Goal: Check status: Check status

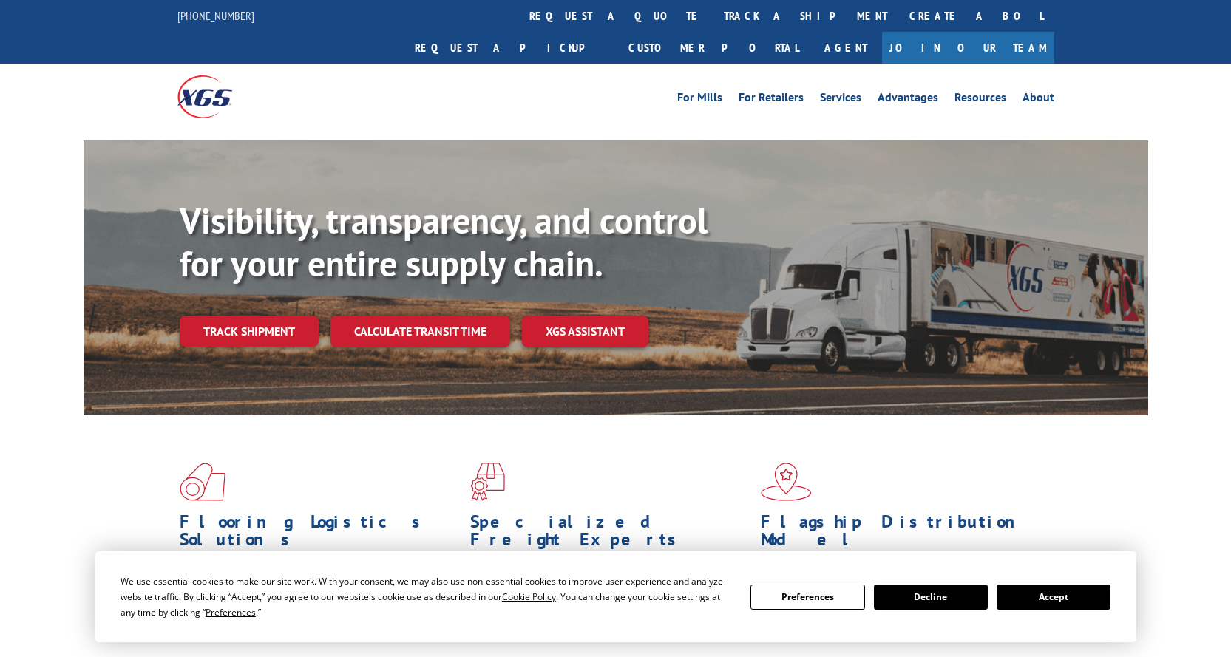
drag, startPoint x: 262, startPoint y: 297, endPoint x: 304, endPoint y: 311, distance: 43.7
click at [263, 316] on link "Track shipment" at bounding box center [249, 331] width 139 height 31
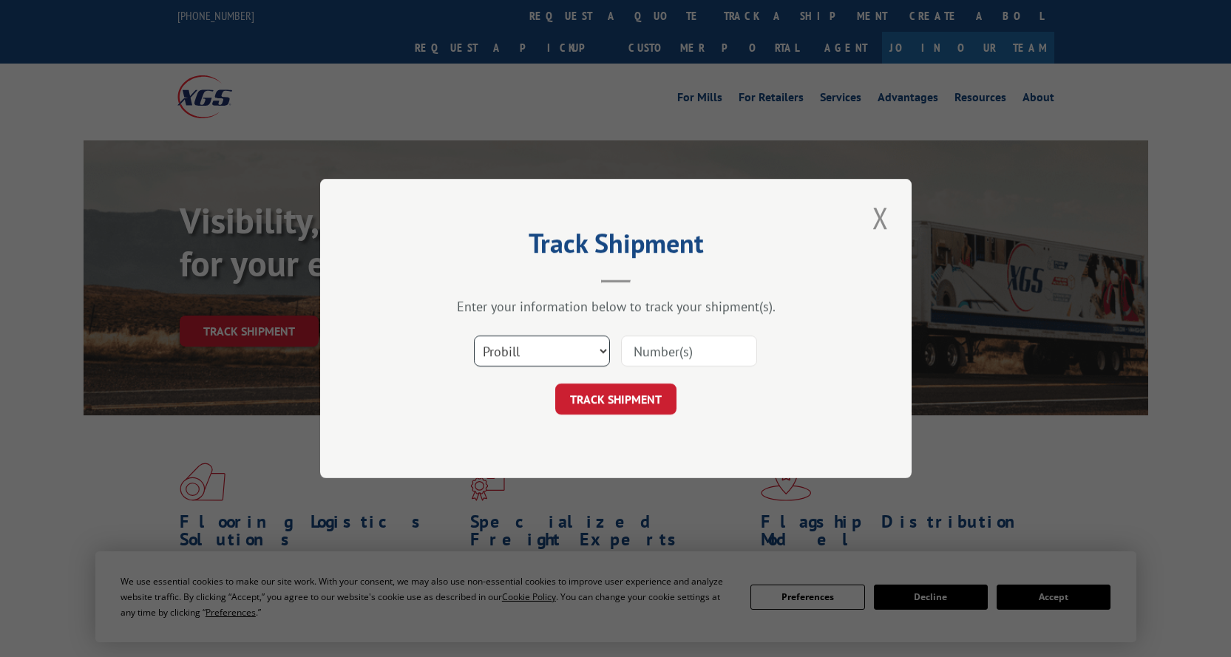
click at [565, 351] on select "Select category... Probill BOL PO" at bounding box center [542, 351] width 136 height 31
click at [474, 336] on select "Select category... Probill BOL PO" at bounding box center [542, 351] width 136 height 31
click at [643, 354] on input at bounding box center [689, 351] width 136 height 31
type input "2814262"
click button "TRACK SHIPMENT" at bounding box center [615, 399] width 121 height 31
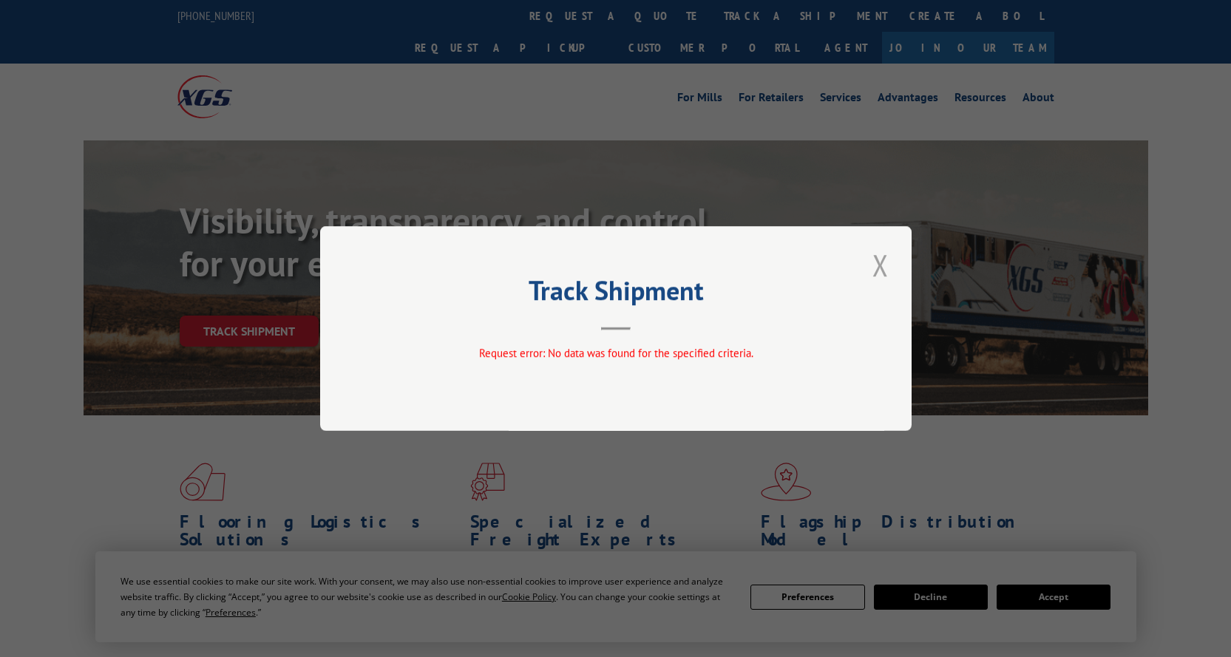
click at [883, 269] on button "Close modal" at bounding box center [880, 265] width 25 height 41
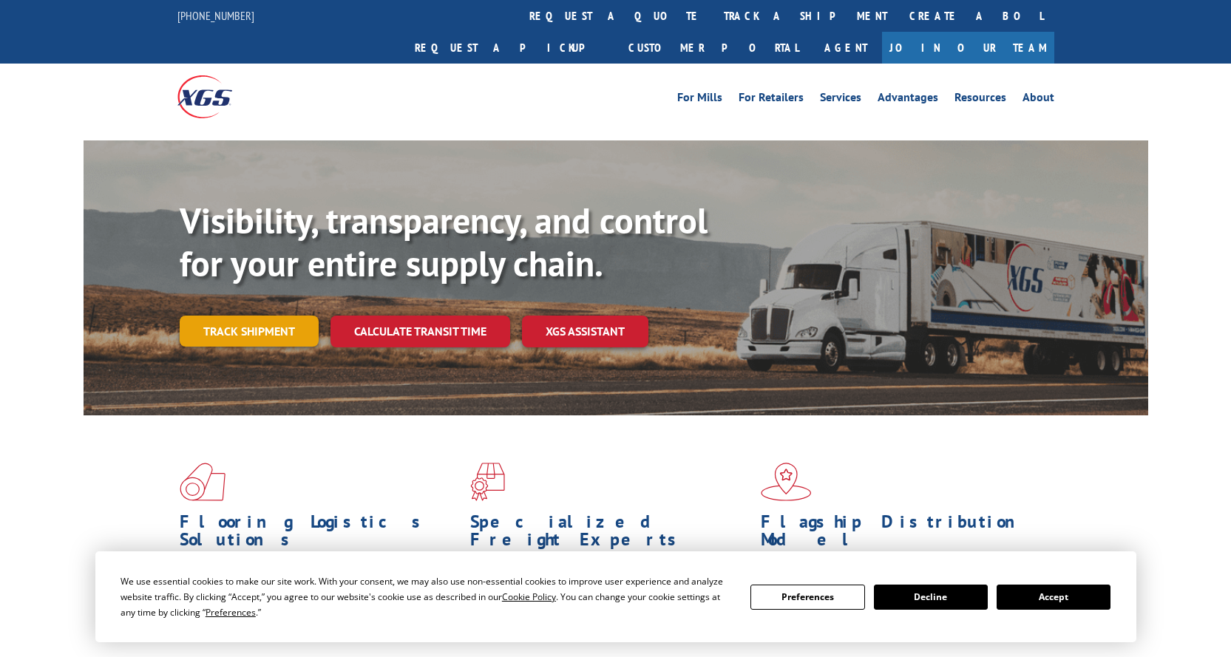
click at [295, 316] on link "Track shipment" at bounding box center [249, 331] width 139 height 31
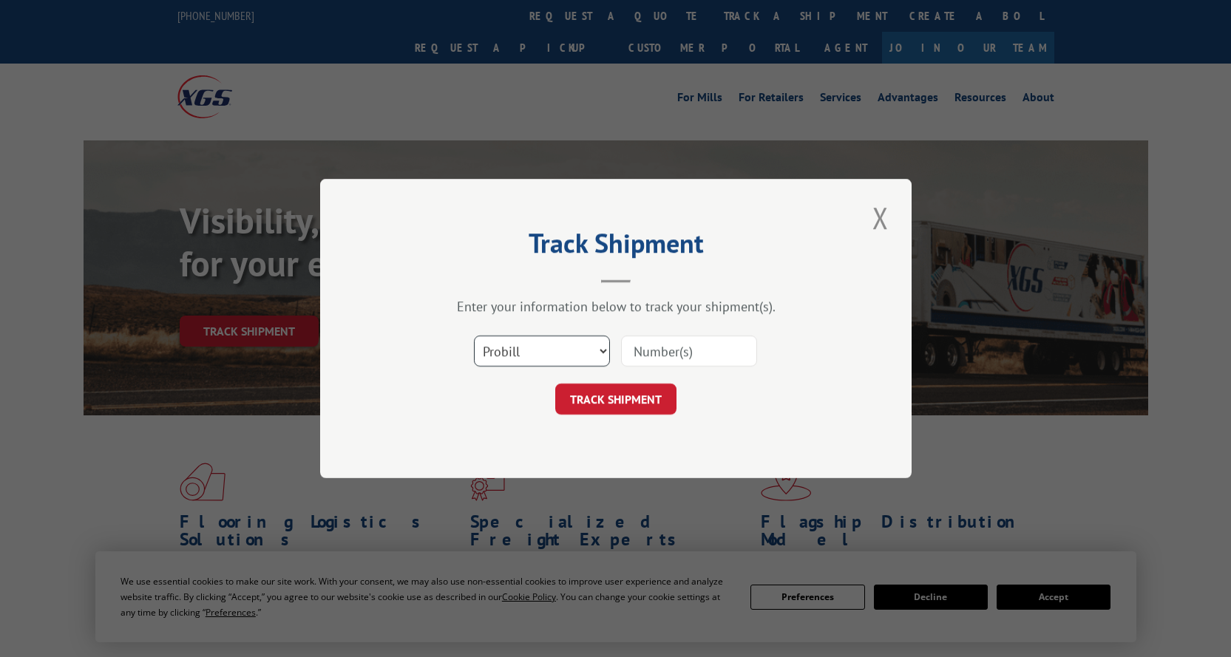
click at [532, 358] on select "Select category... Probill BOL PO" at bounding box center [542, 351] width 136 height 31
select select "bol"
click at [474, 336] on select "Select category... Probill BOL PO" at bounding box center [542, 351] width 136 height 31
click at [650, 357] on input at bounding box center [689, 351] width 136 height 31
type input "2814262"
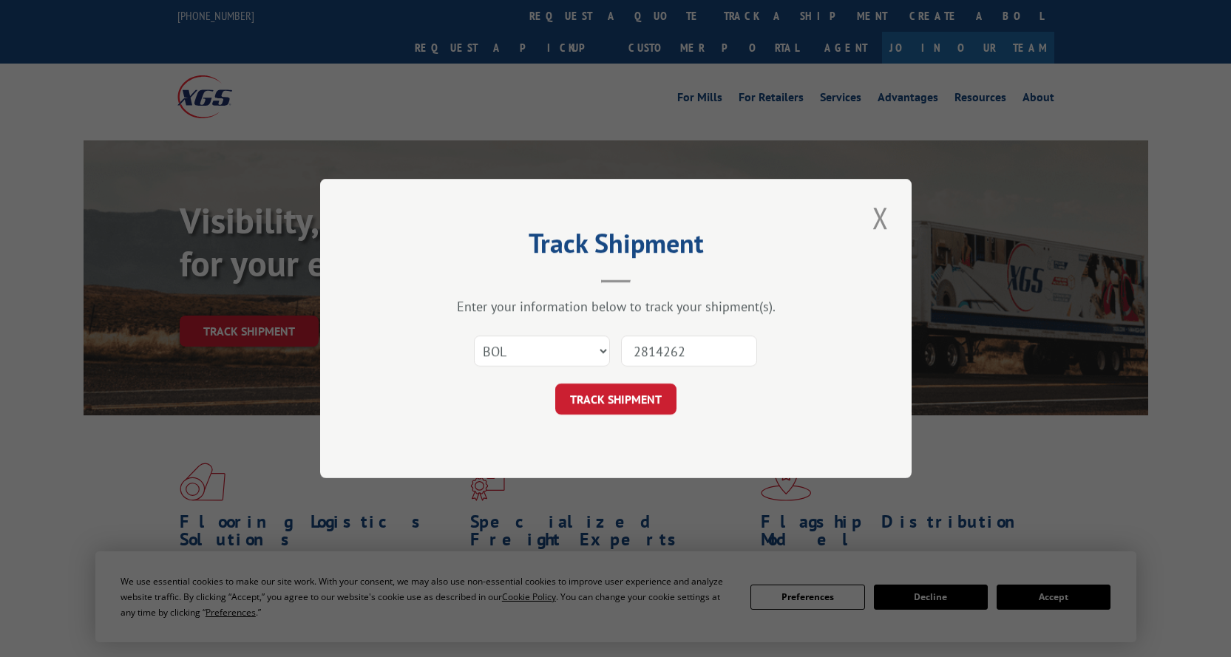
click button "TRACK SHIPMENT" at bounding box center [615, 399] width 121 height 31
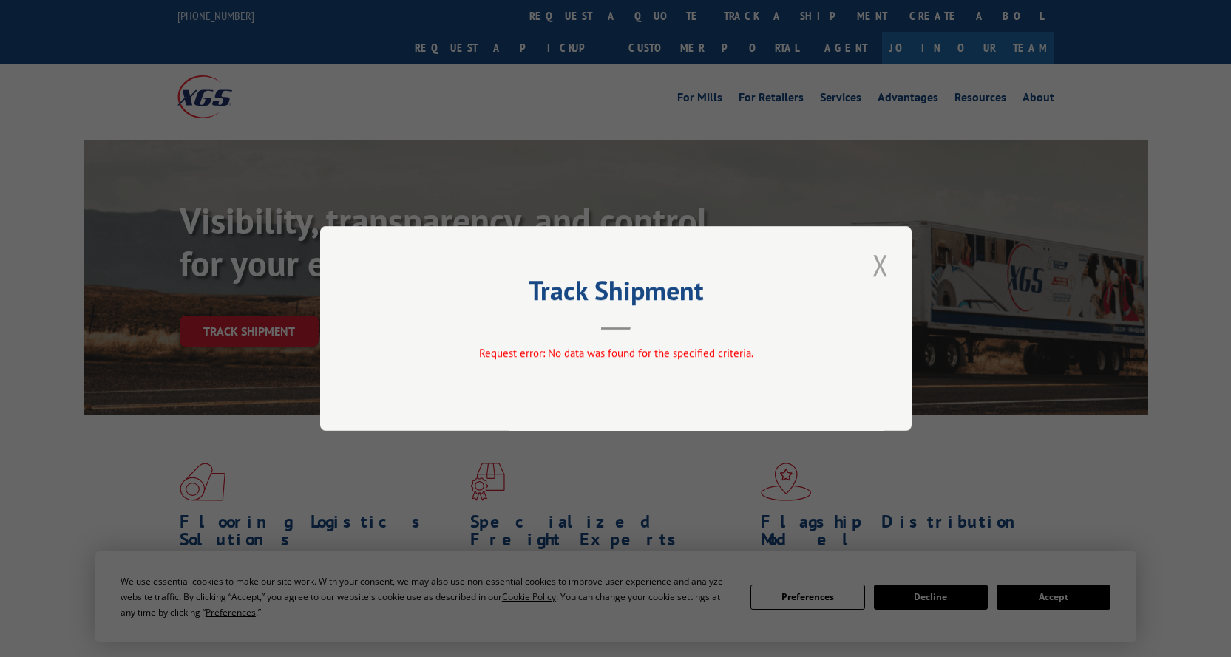
click at [880, 268] on button "Close modal" at bounding box center [880, 265] width 25 height 41
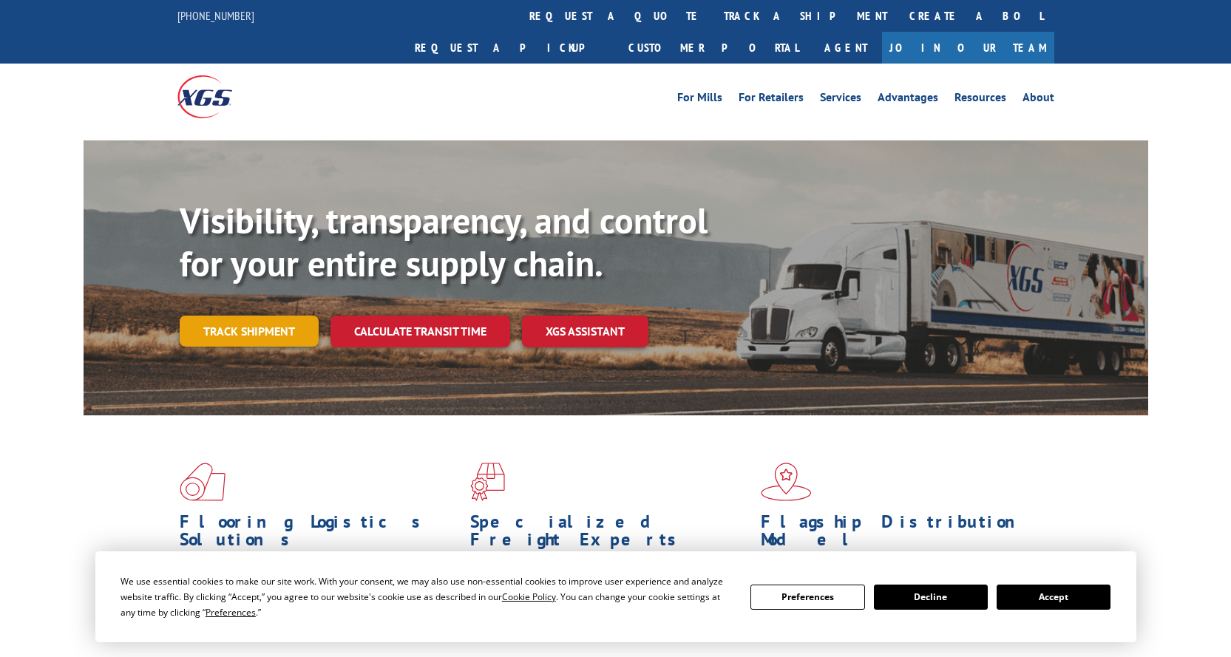
click at [262, 316] on link "Track shipment" at bounding box center [249, 331] width 139 height 31
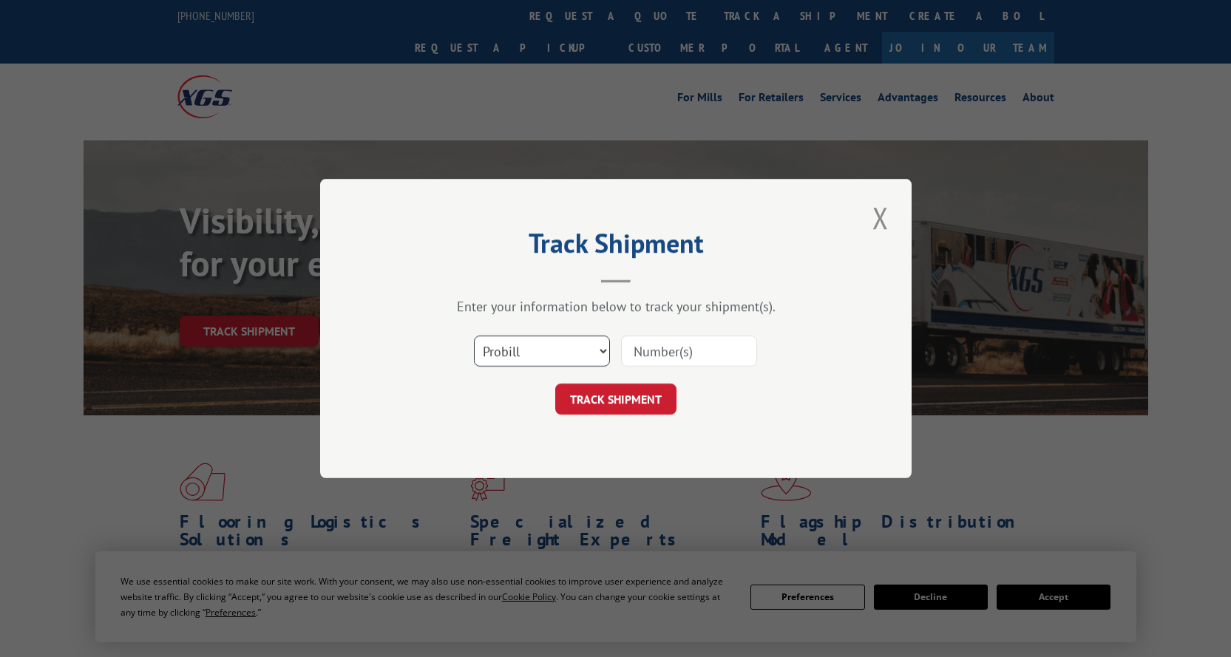
click at [572, 344] on select "Select category... Probill BOL PO" at bounding box center [542, 351] width 136 height 31
select select "po"
click at [474, 336] on select "Select category... Probill BOL PO" at bounding box center [542, 351] width 136 height 31
click at [666, 362] on input at bounding box center [689, 351] width 136 height 31
type input "2814262"
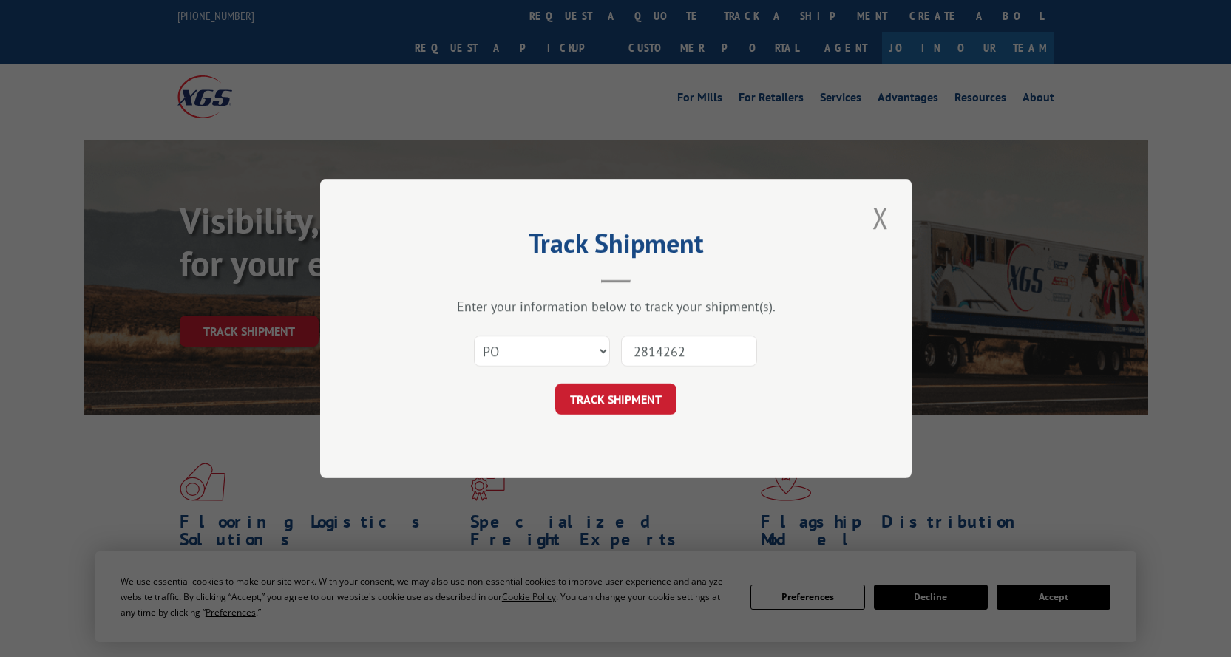
click button "TRACK SHIPMENT" at bounding box center [615, 399] width 121 height 31
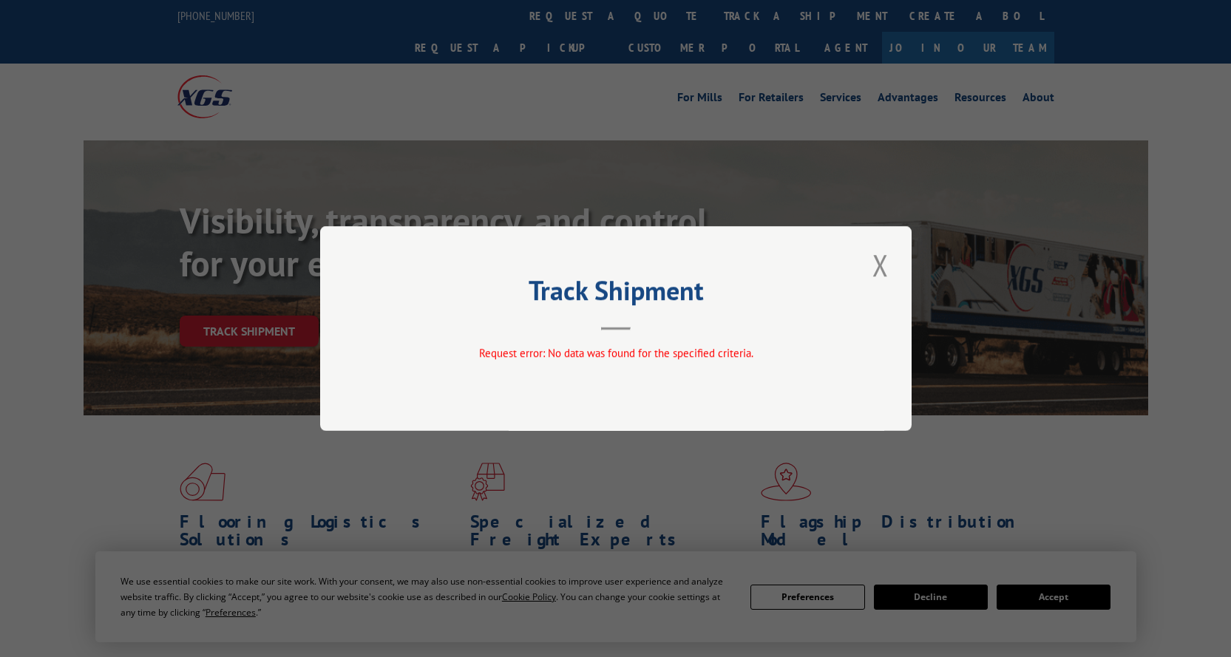
click at [858, 273] on div "Track Shipment Request error: No data was found for the specified criteria." at bounding box center [615, 328] width 591 height 205
click at [880, 268] on button "Close modal" at bounding box center [880, 265] width 25 height 41
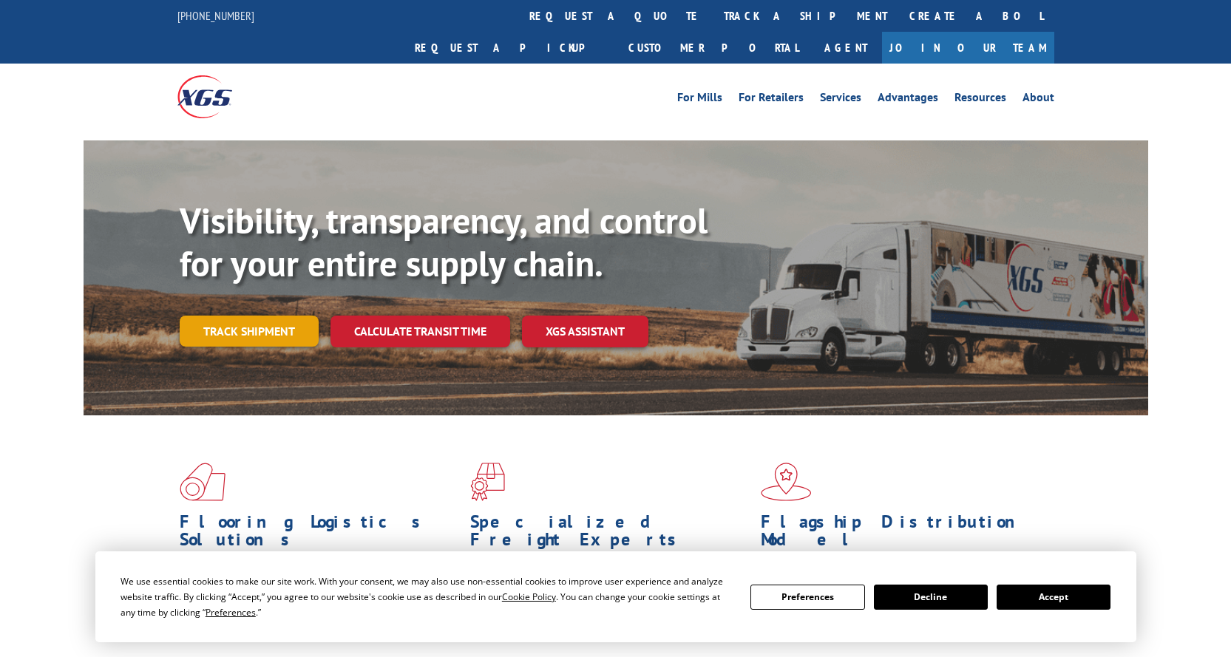
click at [254, 316] on link "Track shipment" at bounding box center [249, 331] width 139 height 31
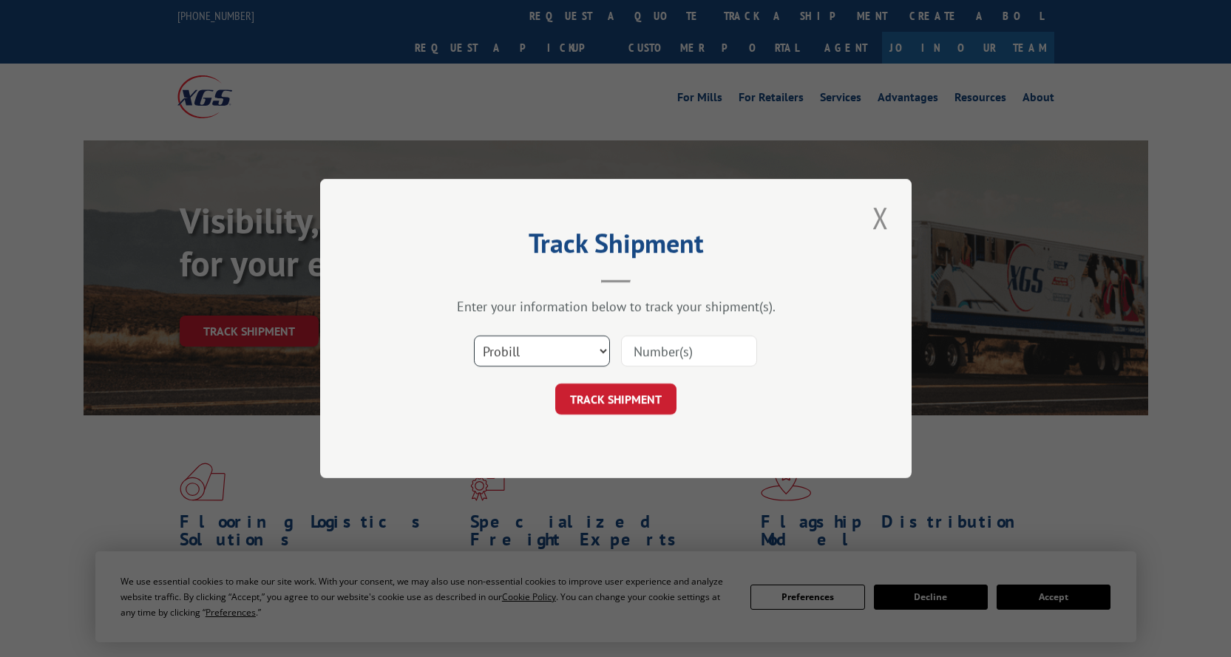
click at [562, 345] on select "Select category... Probill BOL PO" at bounding box center [542, 351] width 136 height 31
select select "po"
click at [474, 336] on select "Select category... Probill BOL PO" at bounding box center [542, 351] width 136 height 31
click at [637, 357] on input at bounding box center [689, 351] width 136 height 31
paste input "291265271"
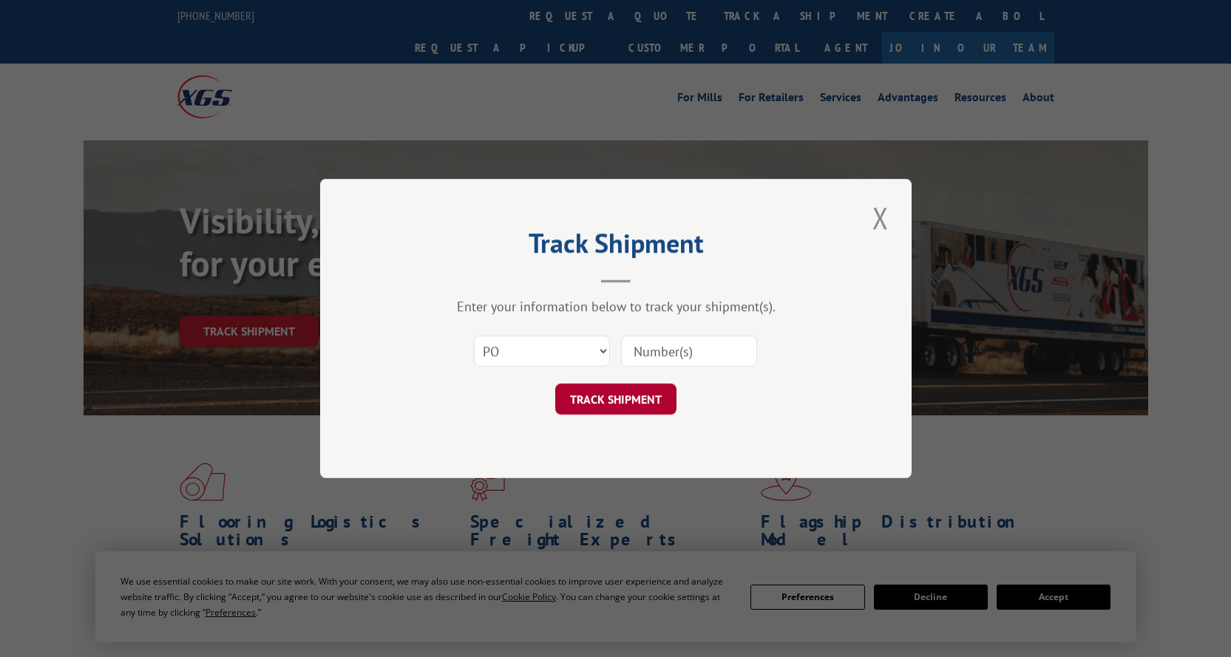
type input "291265271"
click at [642, 402] on button "TRACK SHIPMENT" at bounding box center [615, 399] width 121 height 31
